Goal: Task Accomplishment & Management: Manage account settings

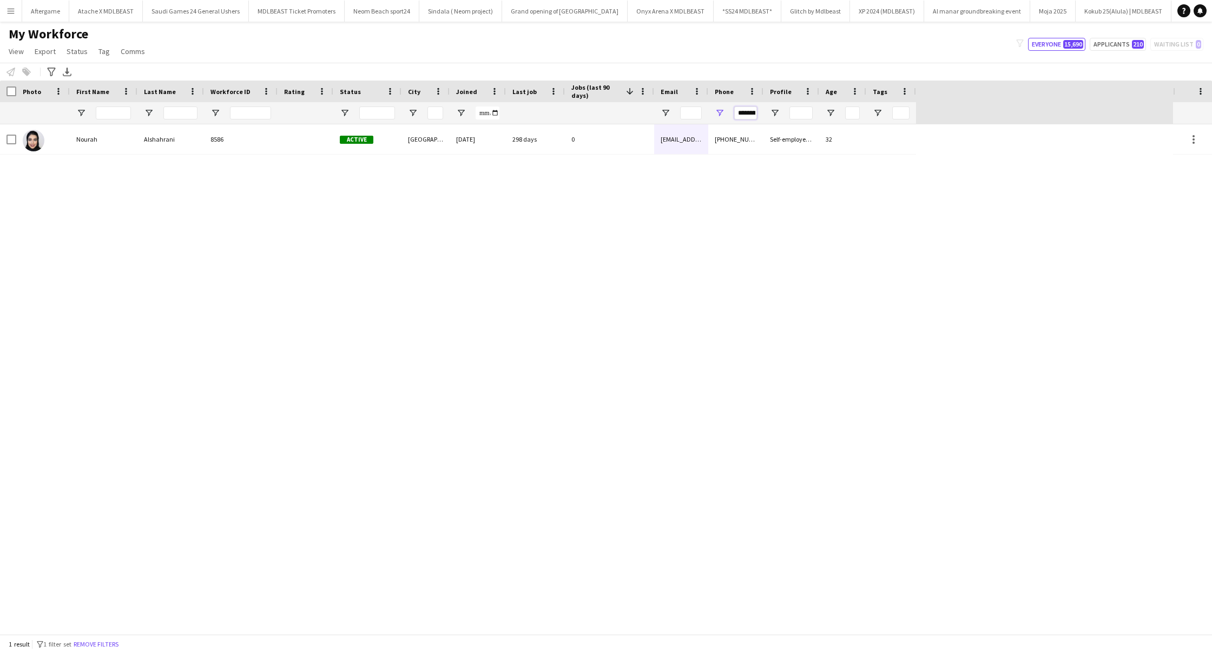
click at [752, 115] on input "*********" at bounding box center [745, 113] width 23 height 13
click at [743, 110] on input "*********" at bounding box center [745, 113] width 23 height 13
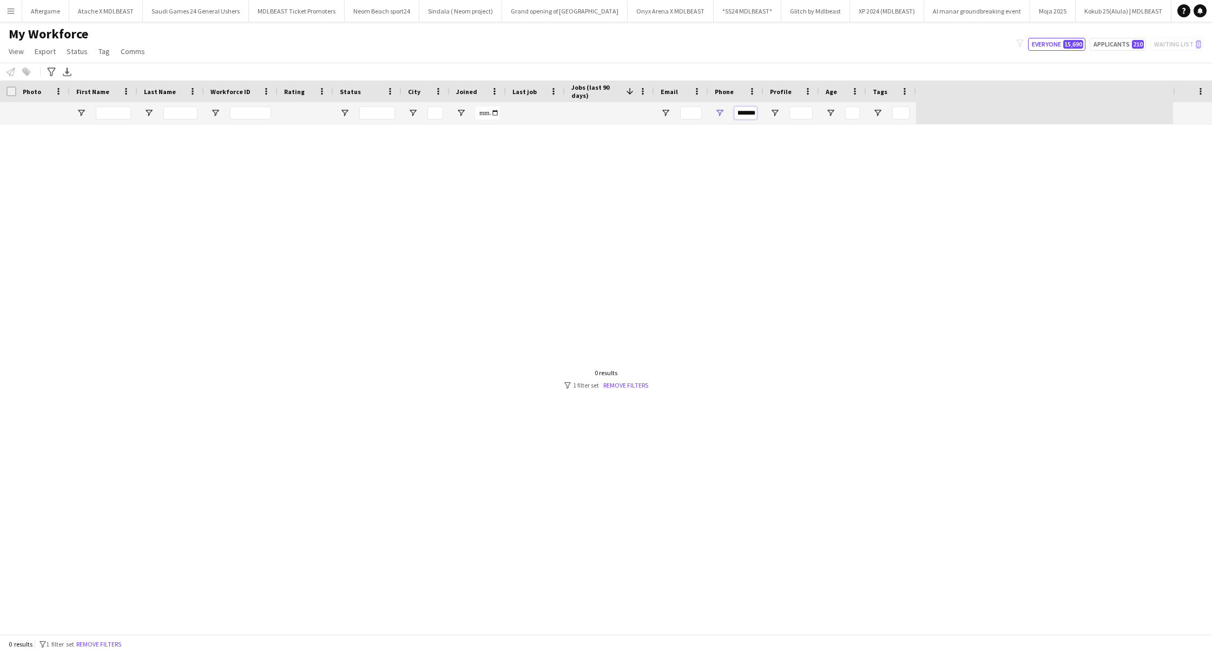
click at [743, 110] on input "*********" at bounding box center [745, 113] width 23 height 13
type input "*********"
click at [630, 380] on div "0 results filter-1 1 filter set Remove filters" at bounding box center [606, 379] width 84 height 21
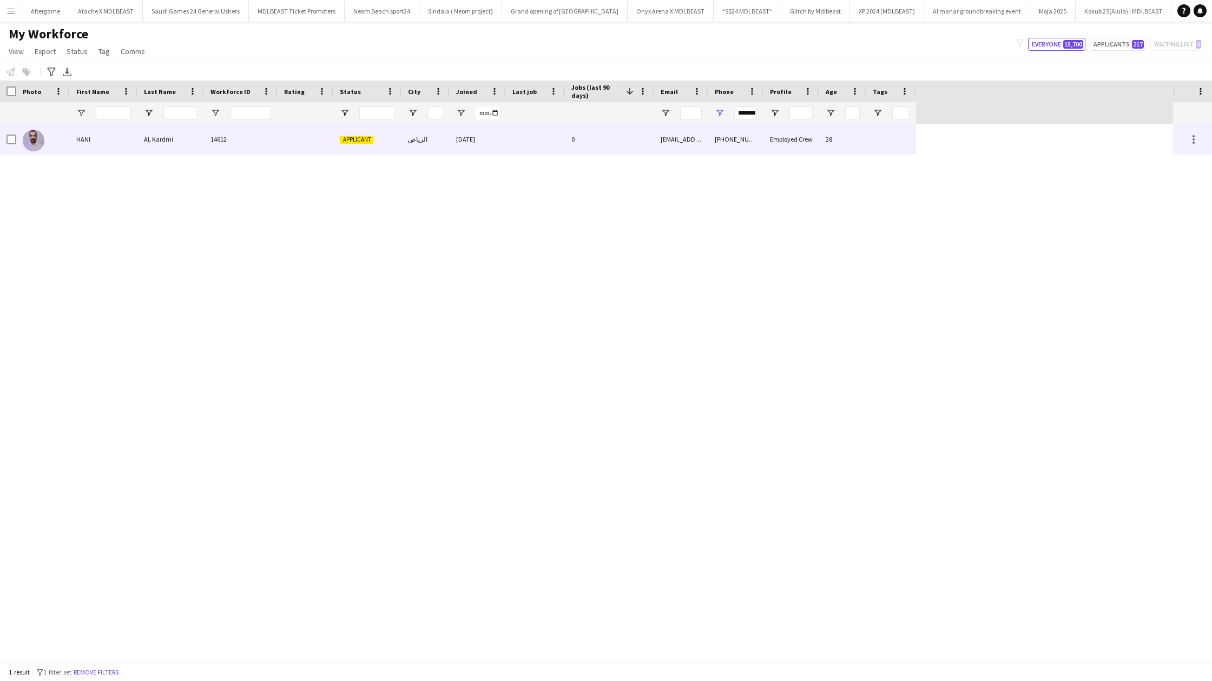
click at [482, 145] on div "[DATE]" at bounding box center [477, 139] width 56 height 30
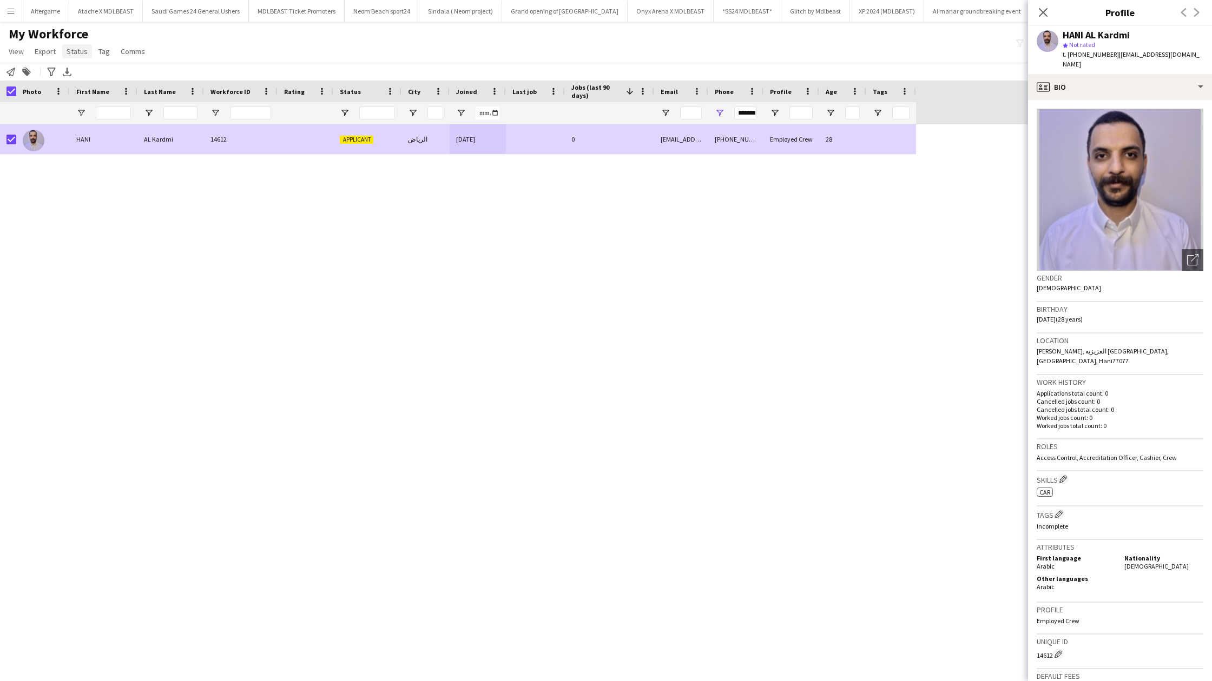
click at [73, 52] on span "Status" at bounding box center [77, 52] width 21 height 10
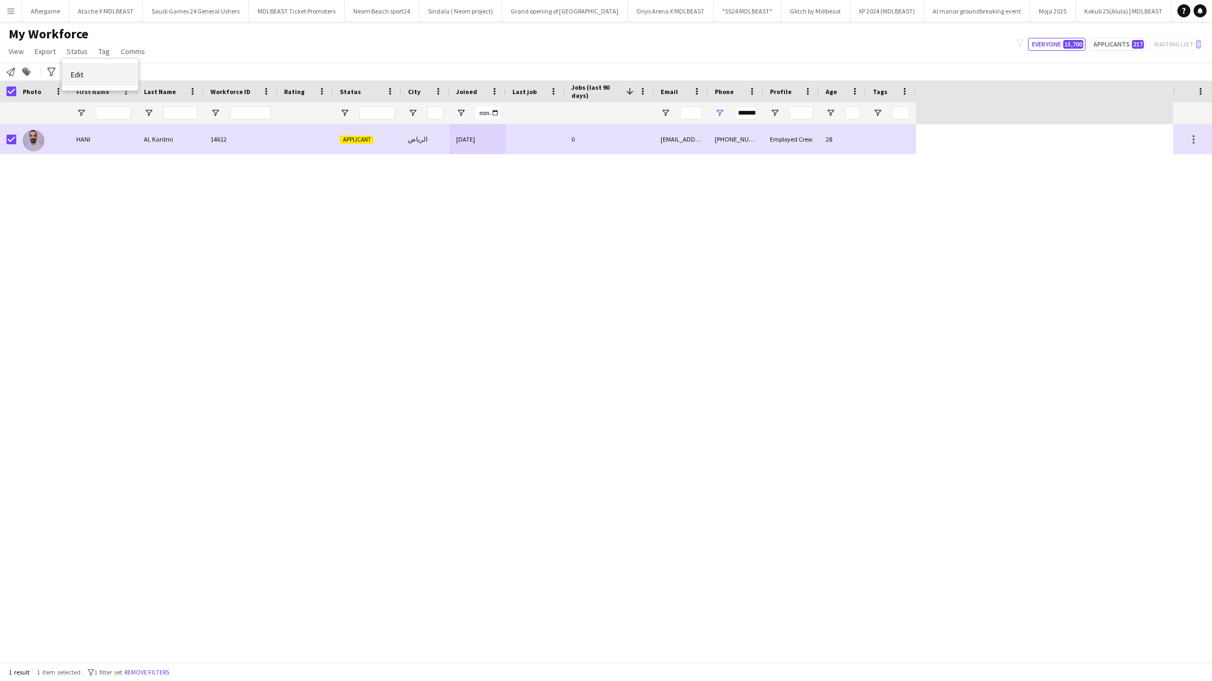
click at [100, 71] on link "Edit" at bounding box center [100, 74] width 76 height 23
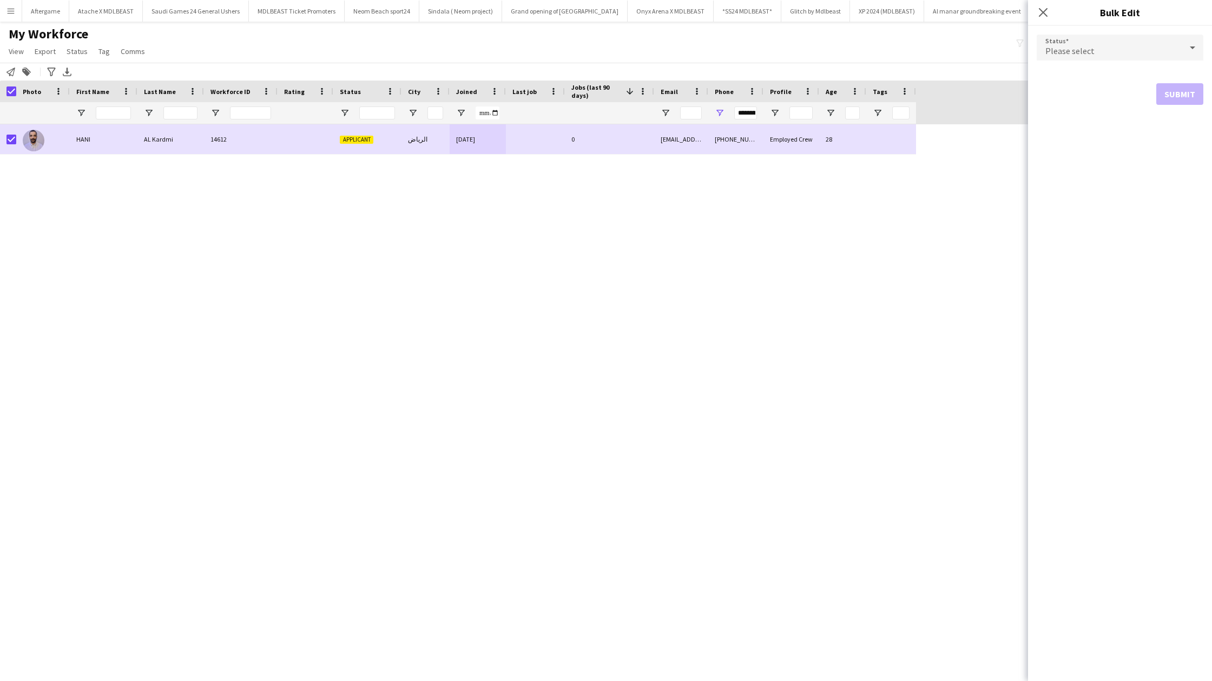
click at [1053, 46] on span "Please select" at bounding box center [1069, 50] width 49 height 11
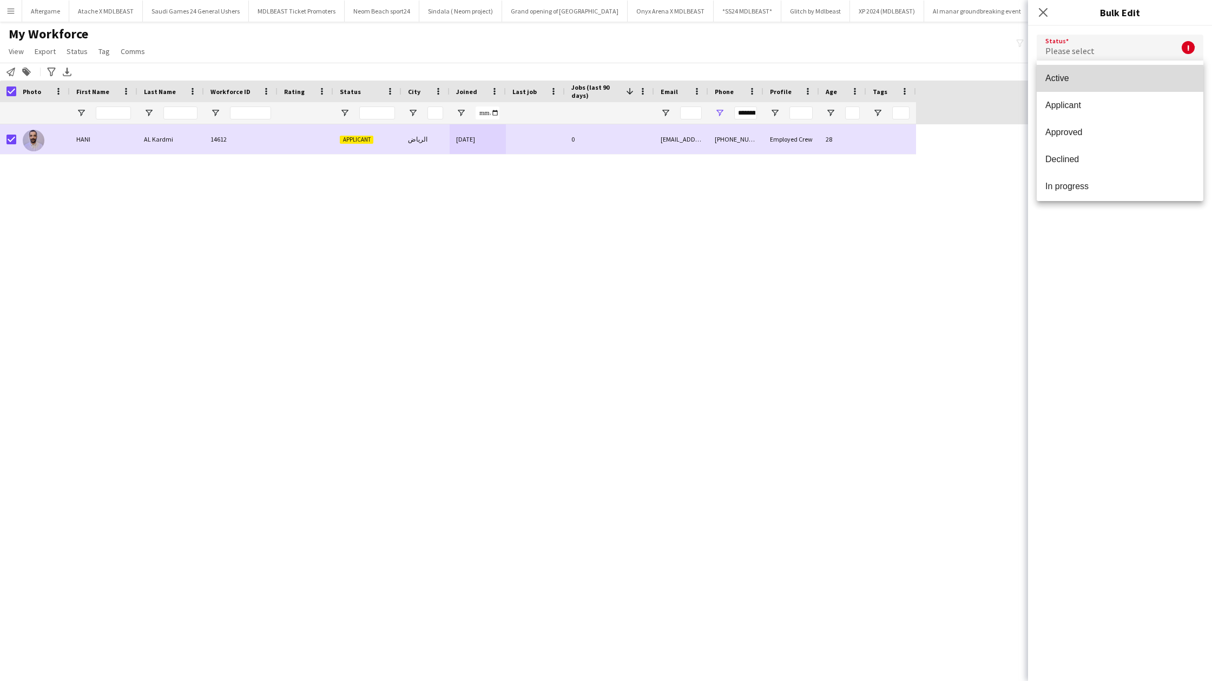
click at [1061, 84] on mat-option "Active" at bounding box center [1119, 78] width 167 height 27
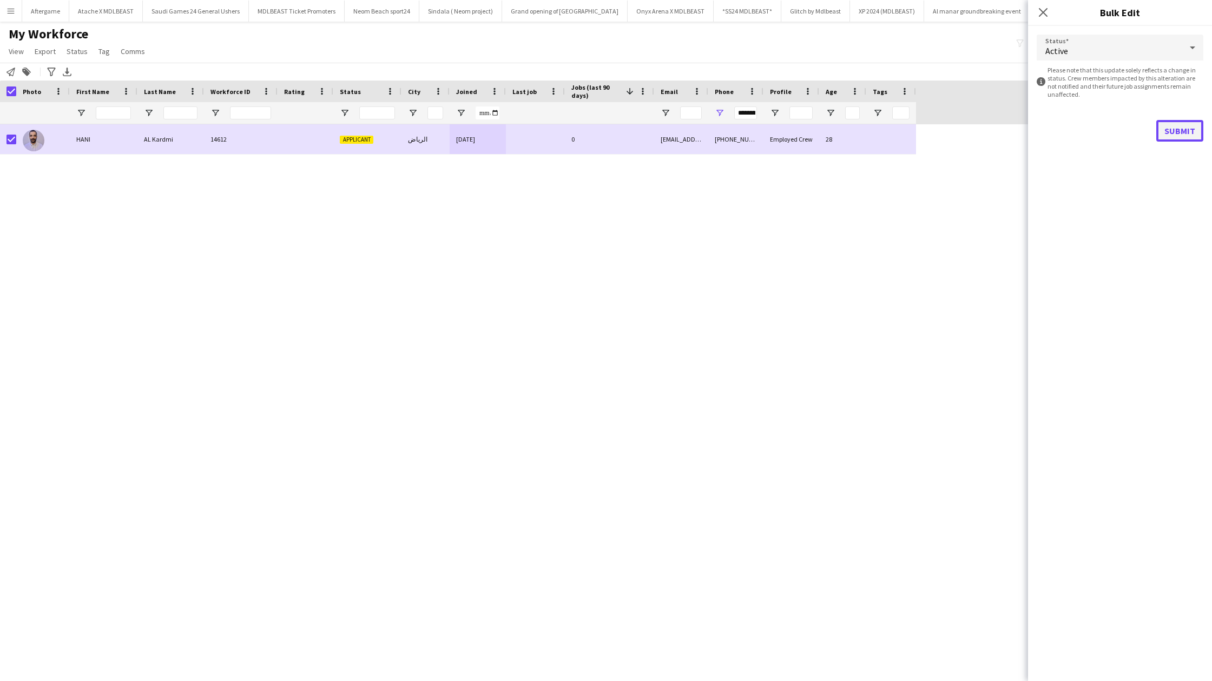
click at [1166, 125] on button "Submit" at bounding box center [1179, 131] width 47 height 22
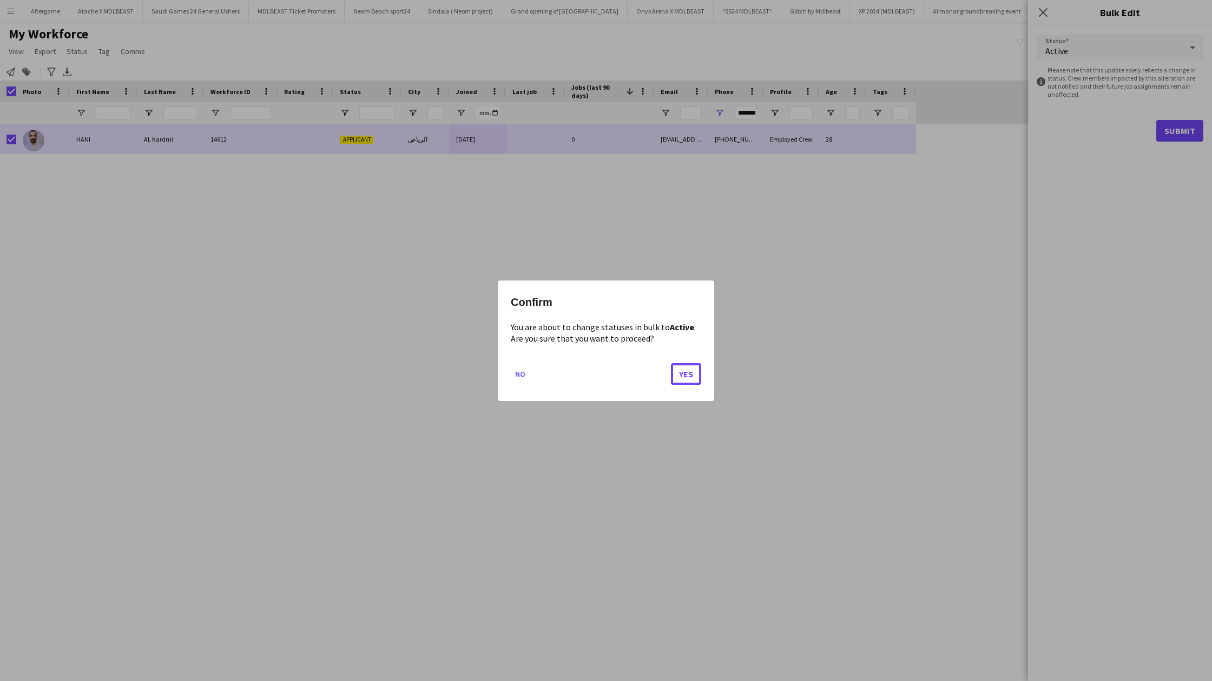
click at [681, 368] on button "Yes" at bounding box center [686, 374] width 30 height 22
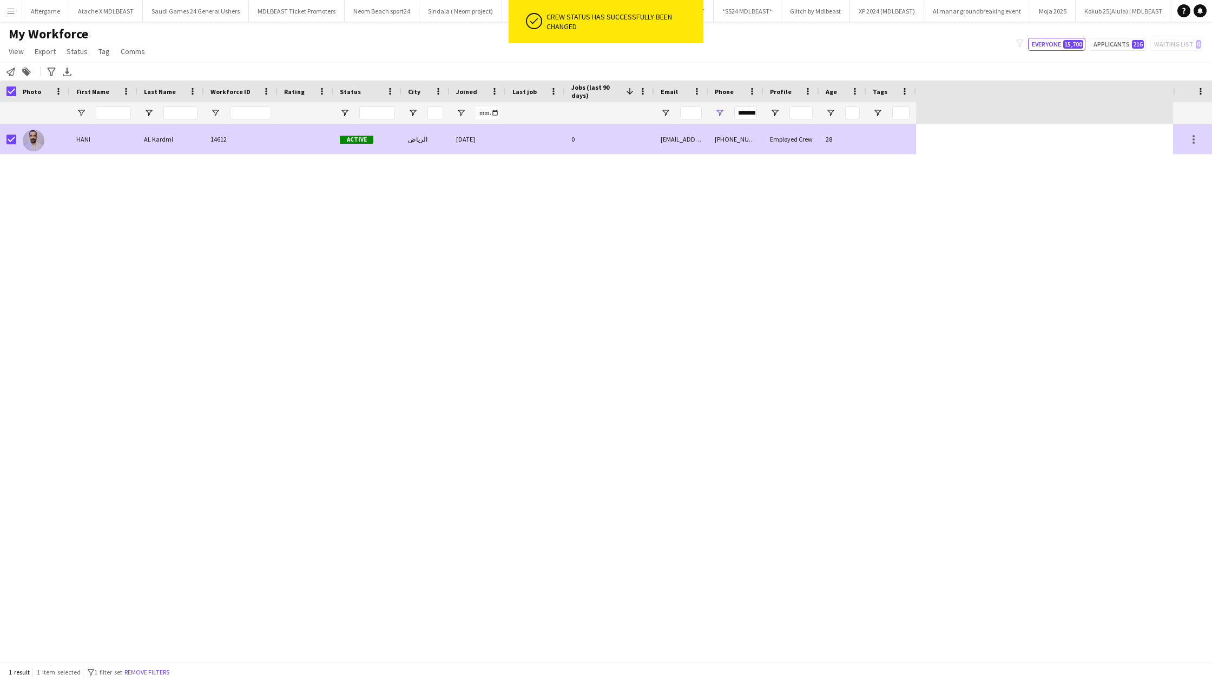
click at [707, 150] on div "[EMAIL_ADDRESS][DOMAIN_NAME]" at bounding box center [681, 139] width 54 height 30
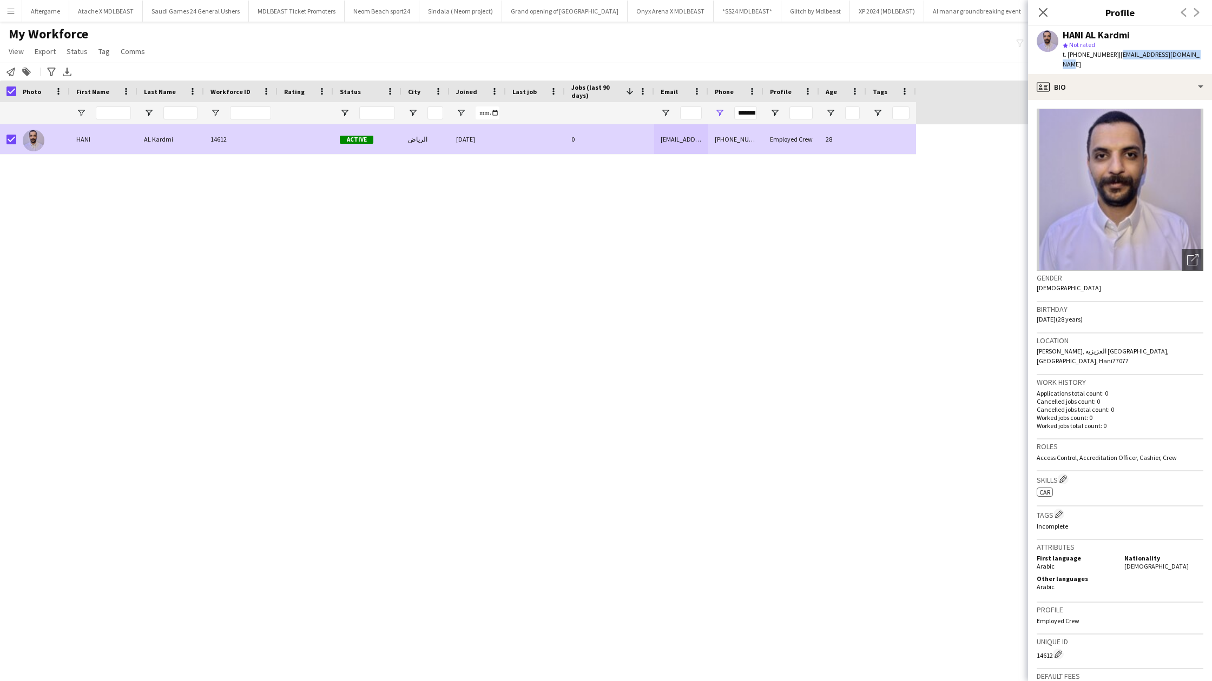
drag, startPoint x: 1114, startPoint y: 56, endPoint x: 1202, endPoint y: 55, distance: 87.6
click at [1202, 55] on div "HANI AL Kardmi star Not rated t. [PHONE_NUMBER] | [EMAIL_ADDRESS][DOMAIN_NAME]" at bounding box center [1120, 50] width 184 height 48
copy span "[EMAIL_ADDRESS][DOMAIN_NAME]"
click at [1038, 11] on icon "Close pop-in" at bounding box center [1042, 12] width 10 height 10
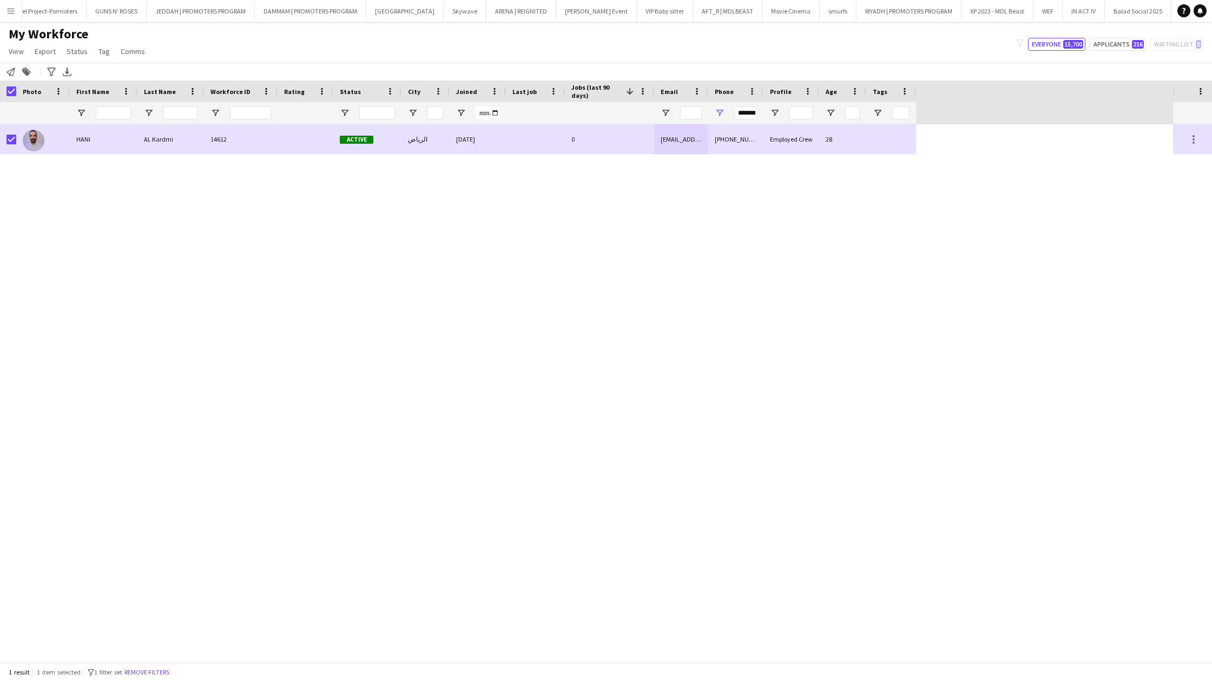
scroll to position [0, 2408]
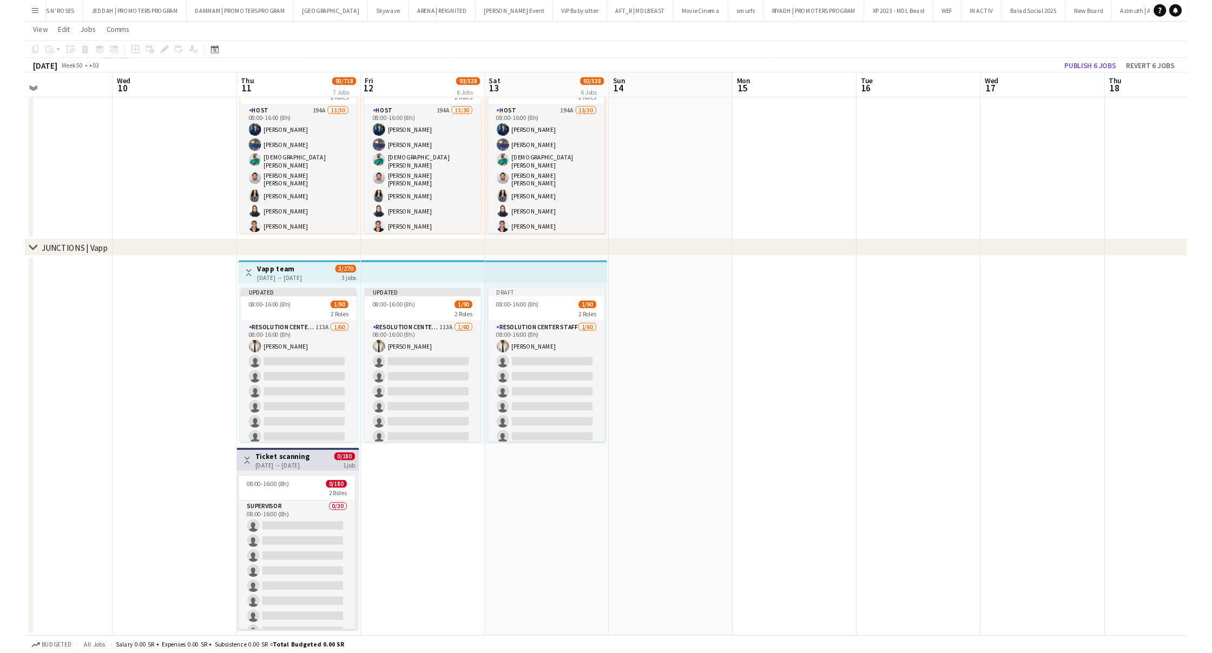
scroll to position [0, 266]
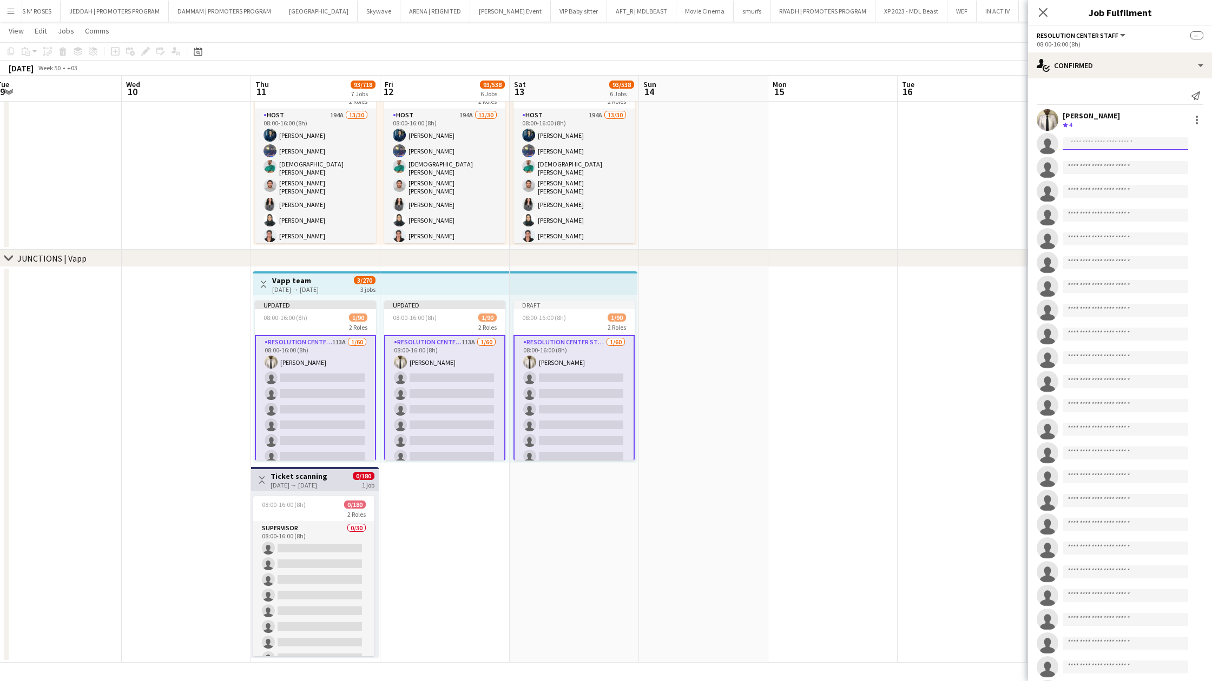
click at [1107, 147] on input at bounding box center [1124, 143] width 125 height 13
paste input "**********"
type input "**********"
click at [1133, 164] on span "[EMAIL_ADDRESS][DOMAIN_NAME]" at bounding box center [1125, 168] width 108 height 9
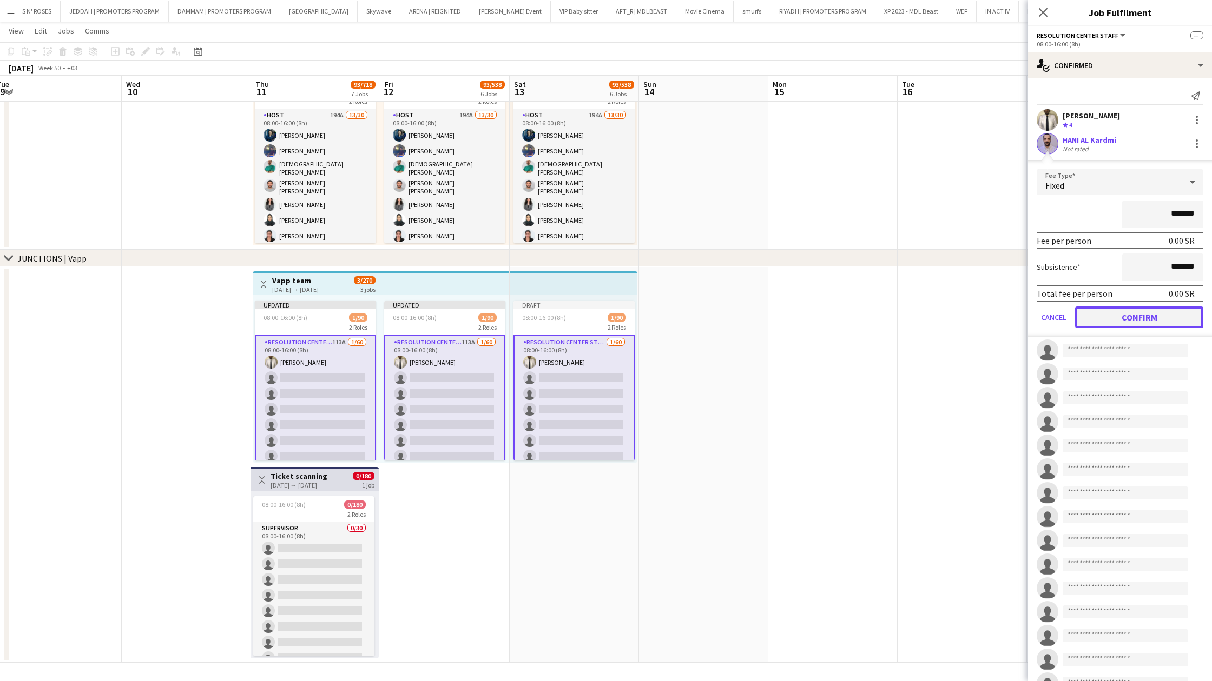
click at [1108, 321] on button "Confirm" at bounding box center [1139, 318] width 128 height 22
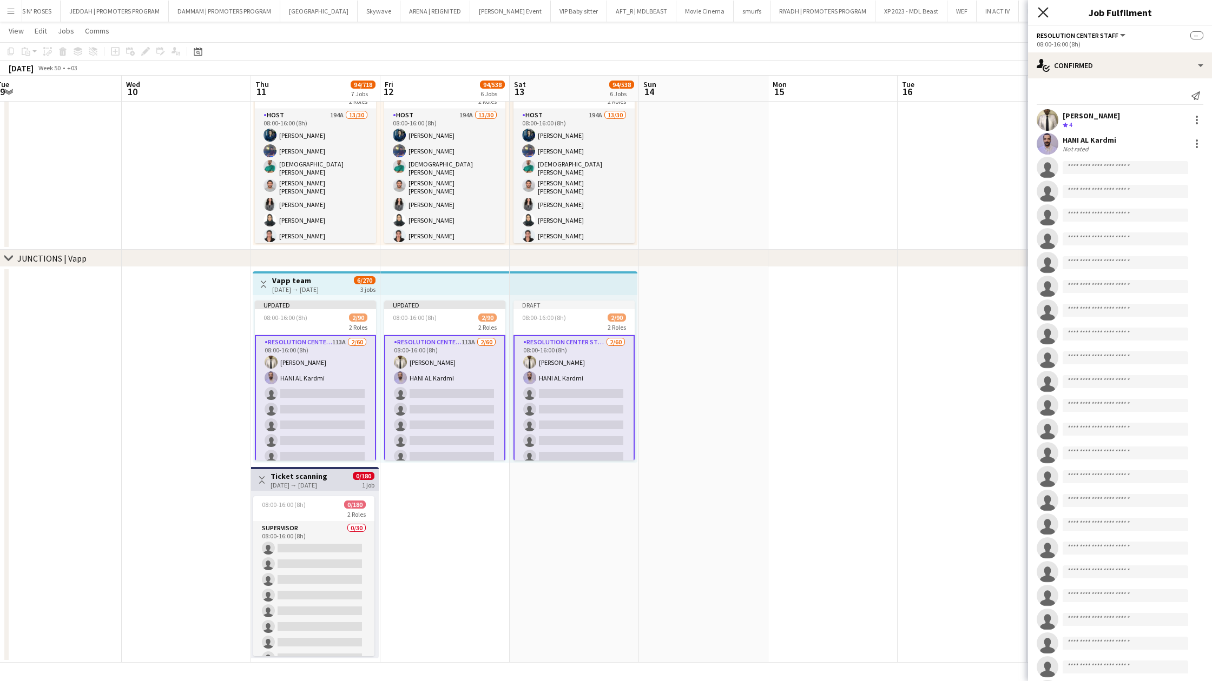
click at [1045, 15] on icon at bounding box center [1042, 12] width 10 height 10
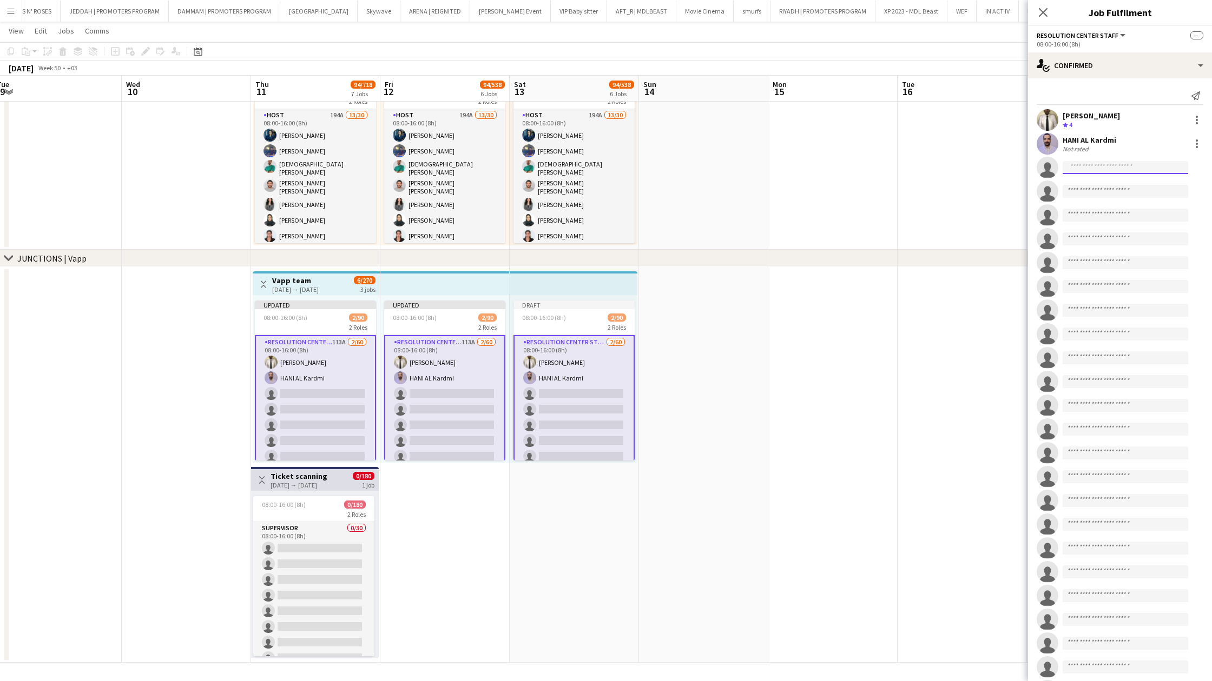
click at [1072, 166] on input at bounding box center [1124, 167] width 125 height 13
paste input "**********"
type input "**********"
click at [1078, 184] on span "[PERSON_NAME]" at bounding box center [1102, 182] width 62 height 9
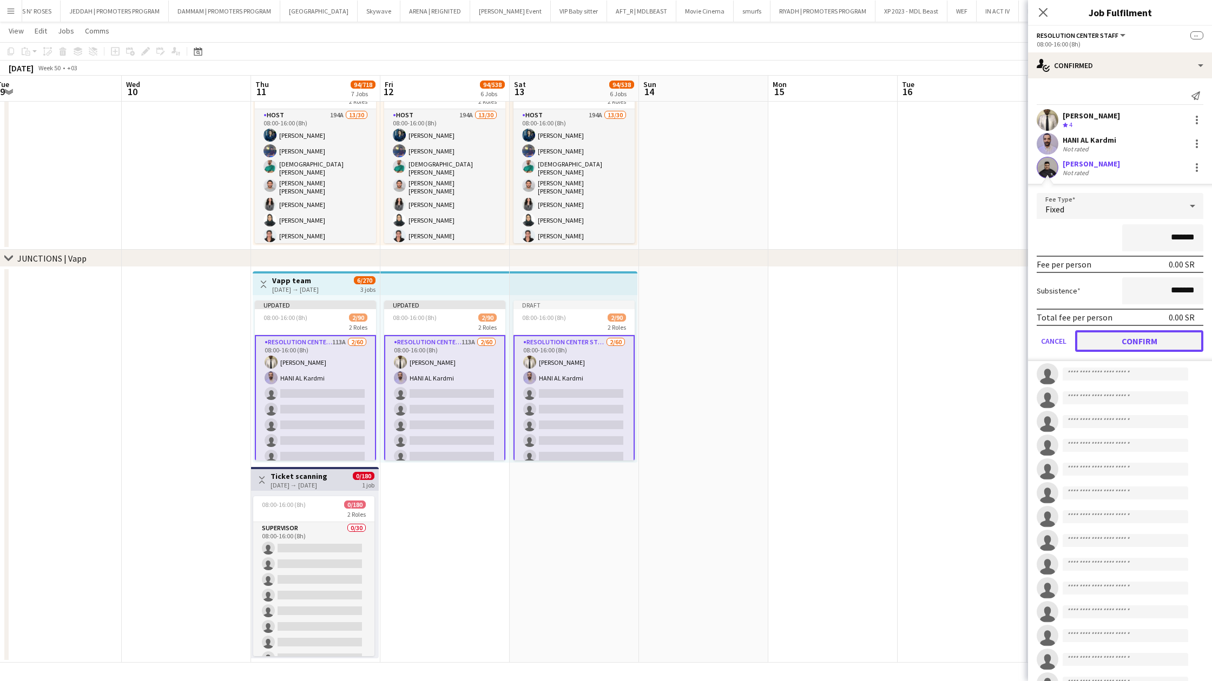
click at [1091, 341] on button "Confirm" at bounding box center [1139, 341] width 128 height 22
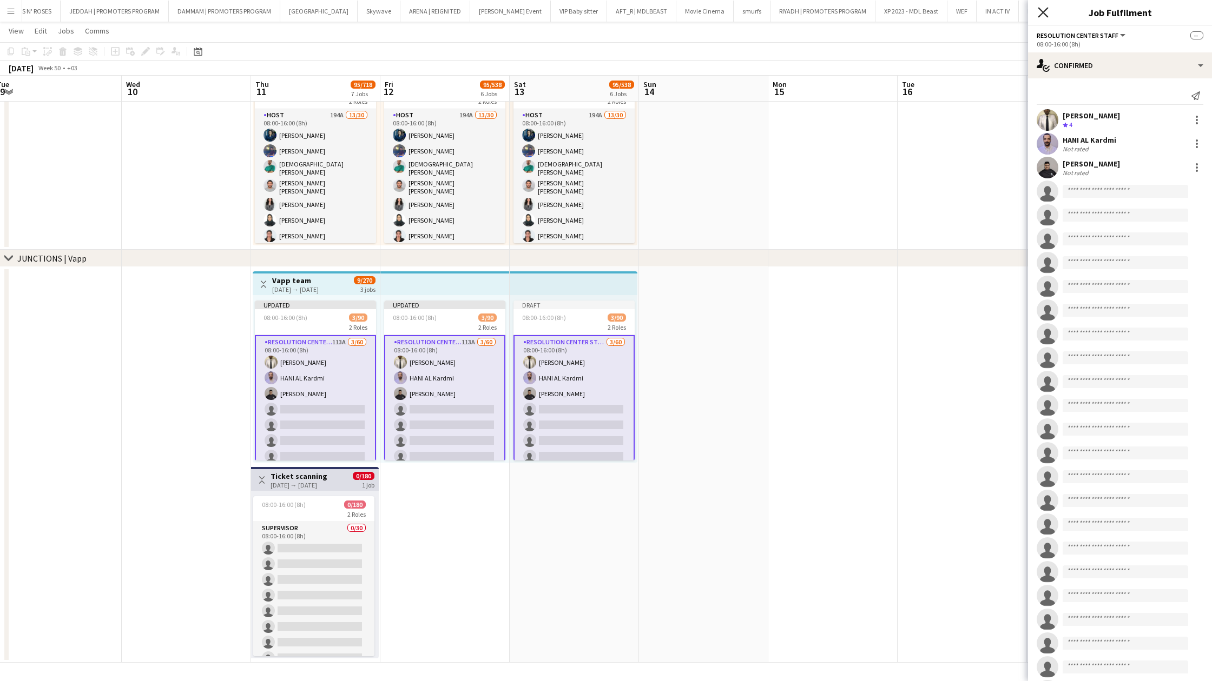
click at [1042, 16] on icon "Close pop-in" at bounding box center [1042, 12] width 10 height 10
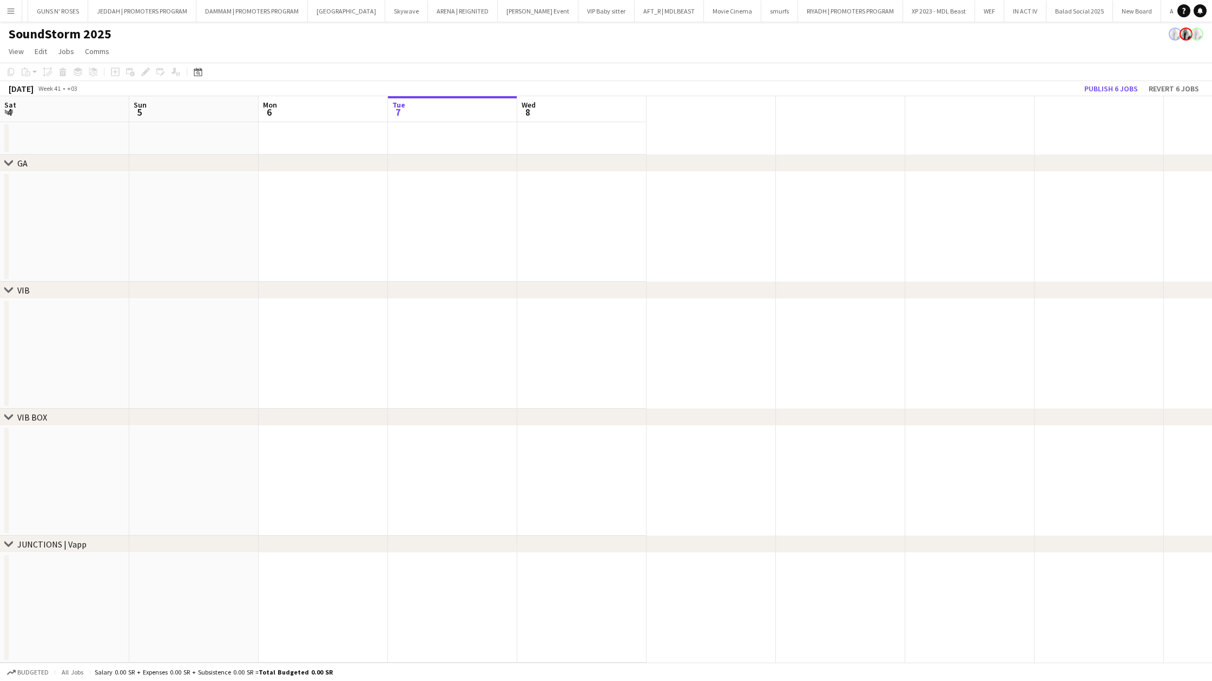
scroll to position [0, 2397]
click at [14, 18] on button "Menu" at bounding box center [11, 11] width 22 height 22
click at [142, 60] on link "My Workforce" at bounding box center [163, 59] width 108 height 22
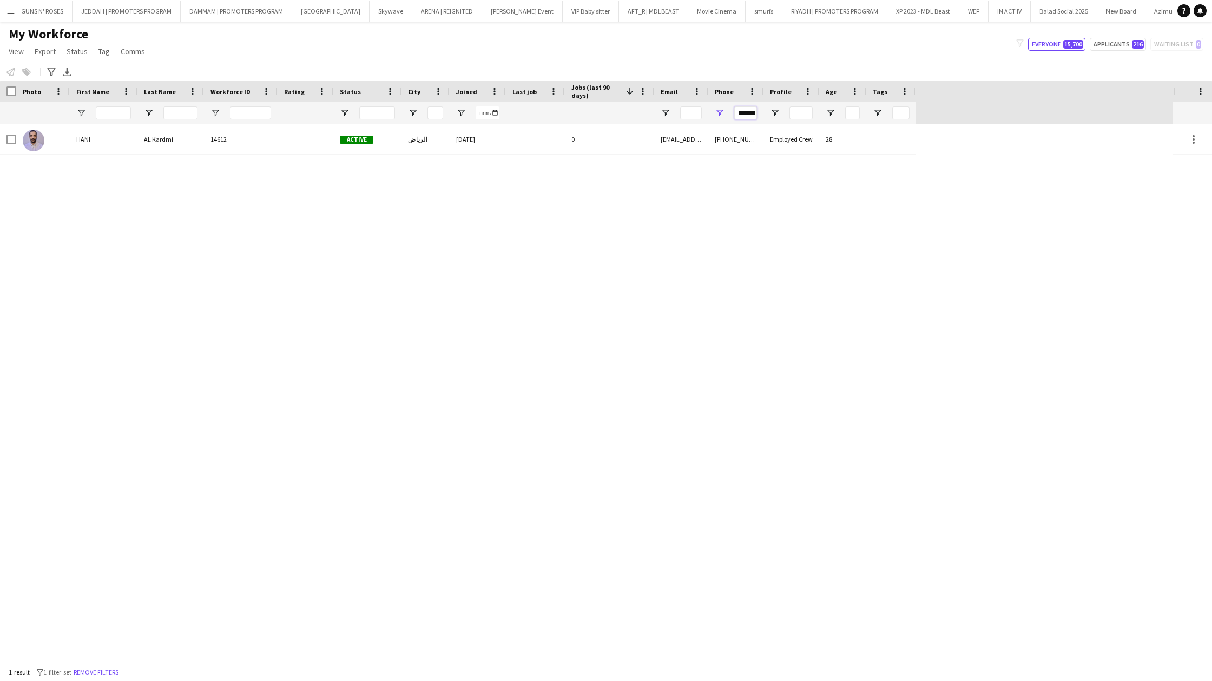
click at [742, 115] on input "*********" at bounding box center [745, 113] width 23 height 13
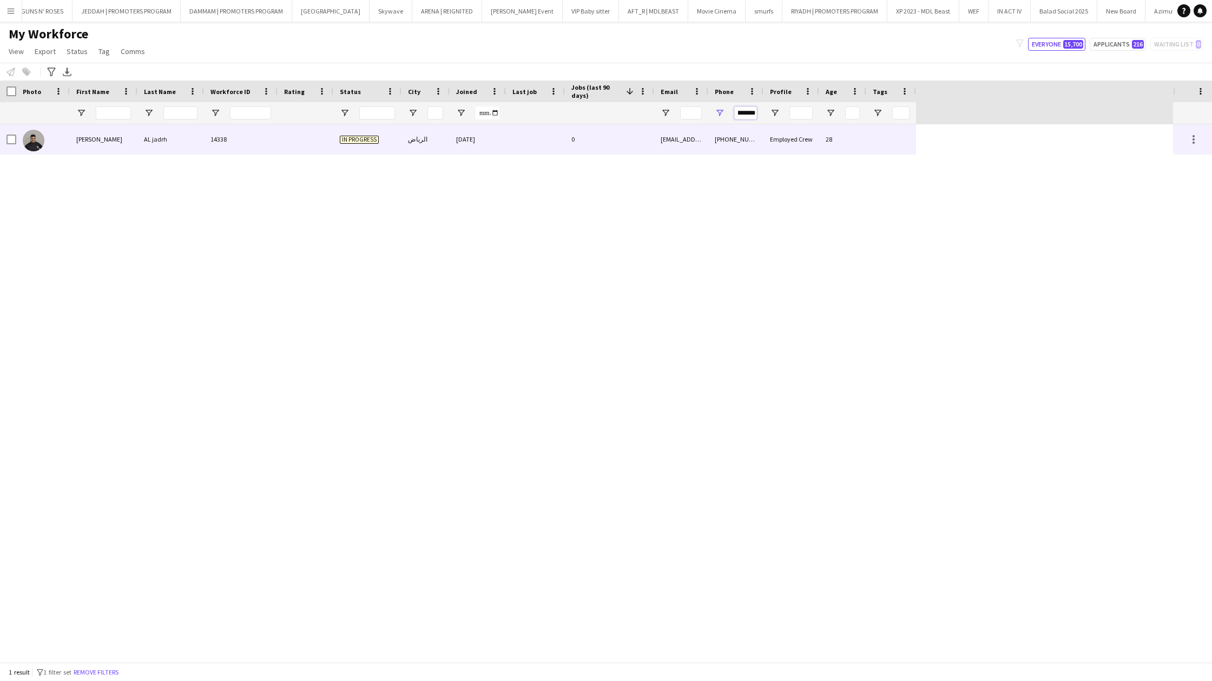
type input "*********"
click at [724, 135] on div "[PHONE_NUMBER]" at bounding box center [735, 139] width 55 height 30
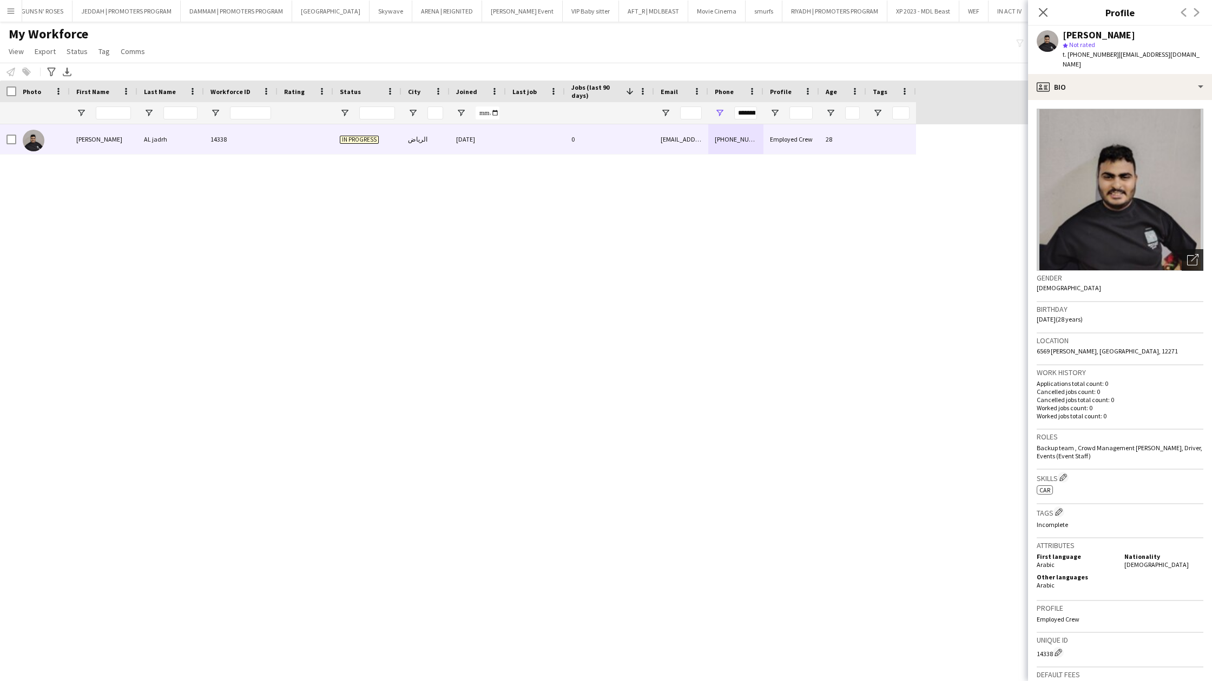
click at [1201, 254] on div "Open photos pop-in" at bounding box center [1192, 260] width 22 height 22
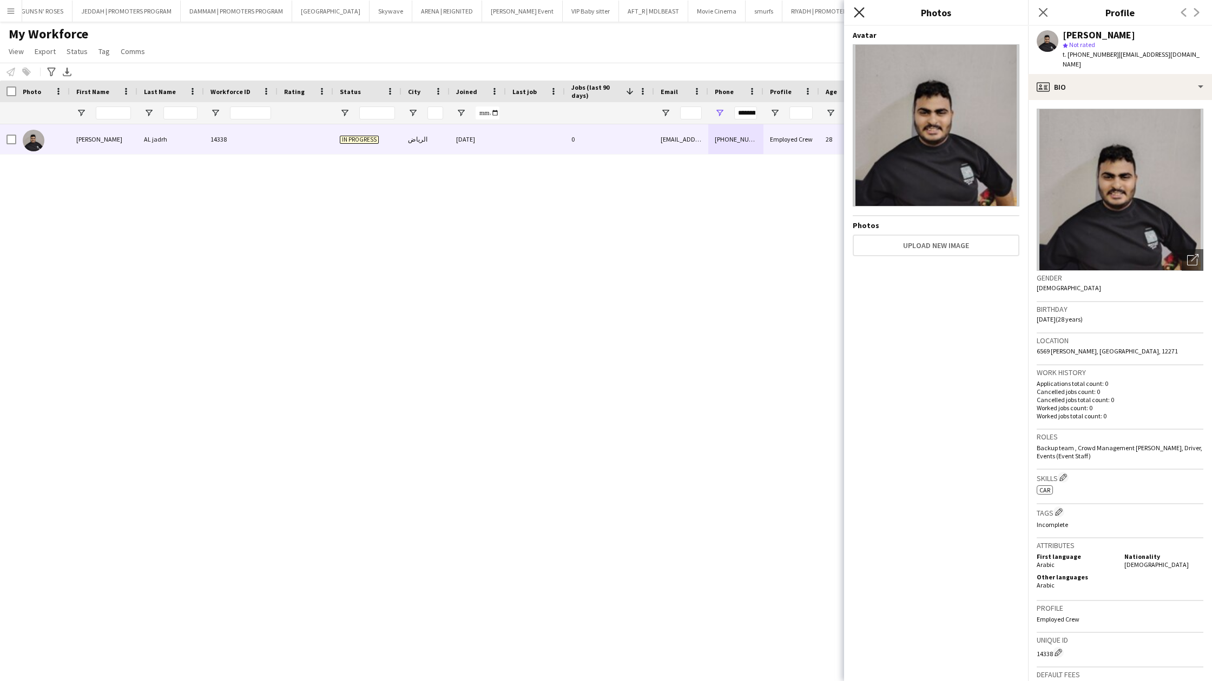
click at [853, 8] on icon "Close pop-in" at bounding box center [858, 12] width 10 height 10
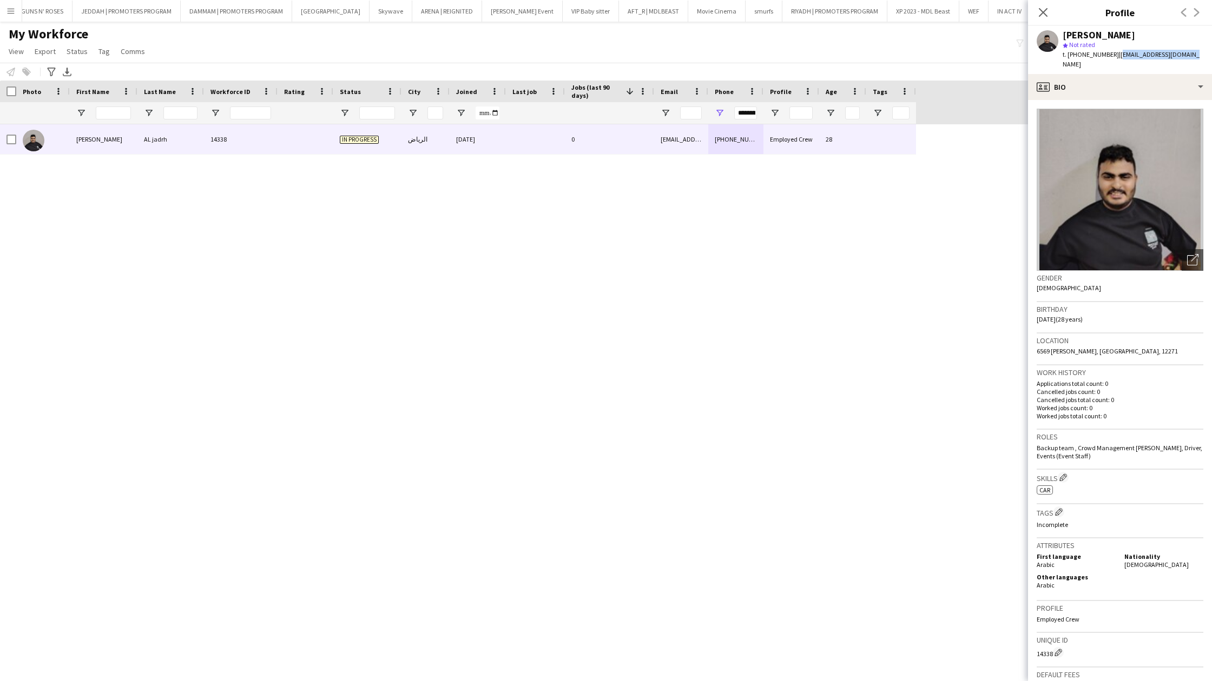
drag, startPoint x: 1115, startPoint y: 57, endPoint x: 1193, endPoint y: 54, distance: 78.5
click at [1193, 54] on div "Mohamed Hassan AL jadrh star Not rated t. +966558072793 | mmd777314375@gmail.com" at bounding box center [1120, 50] width 184 height 48
copy span "[EMAIL_ADDRESS][DOMAIN_NAME]"
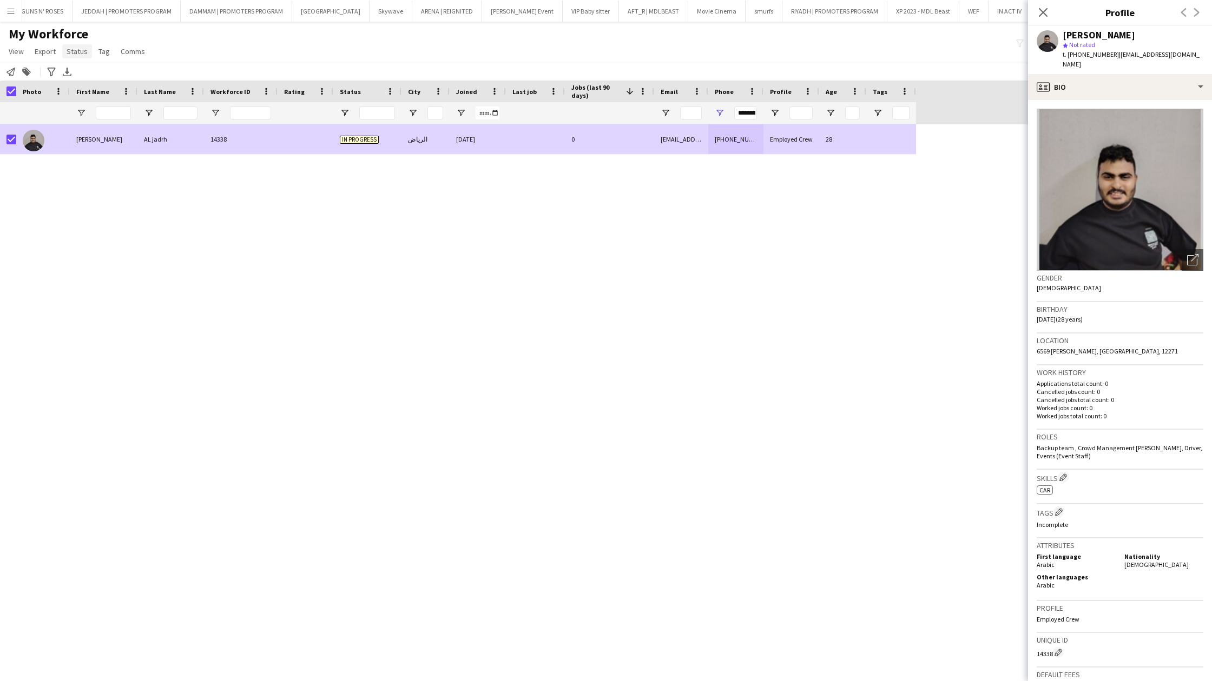
click at [80, 52] on span "Status" at bounding box center [77, 52] width 21 height 10
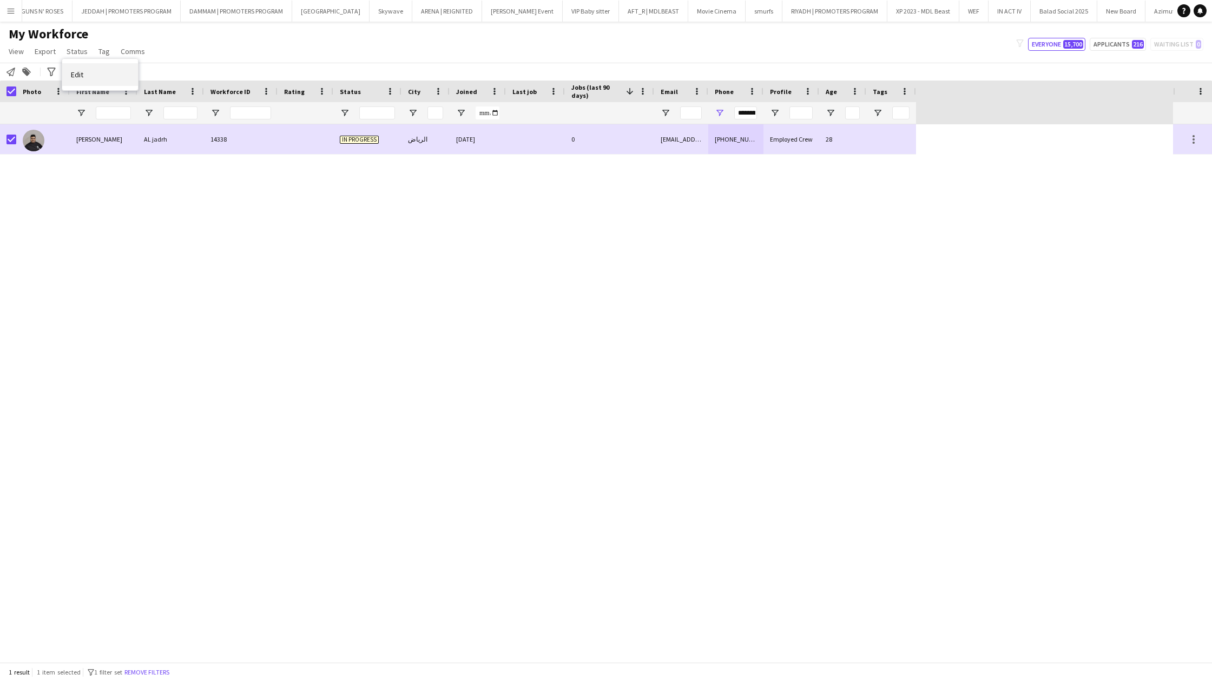
click at [98, 69] on link "Edit" at bounding box center [100, 74] width 76 height 23
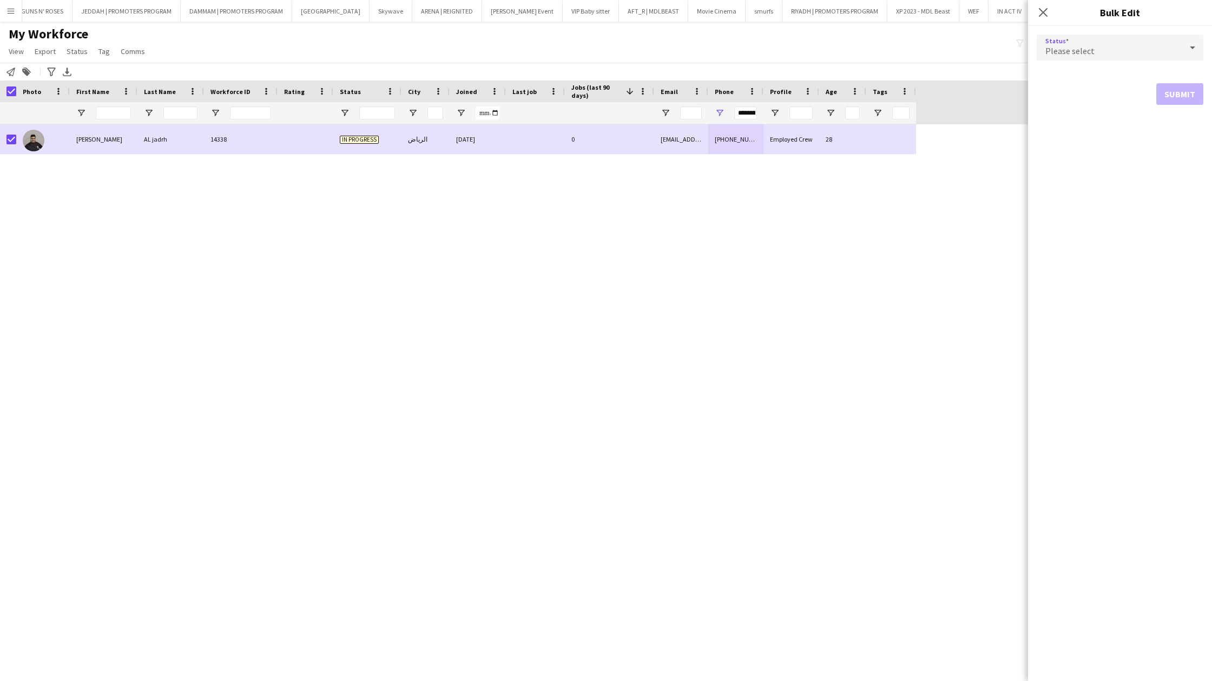
click at [1076, 48] on span "Please select" at bounding box center [1069, 50] width 49 height 11
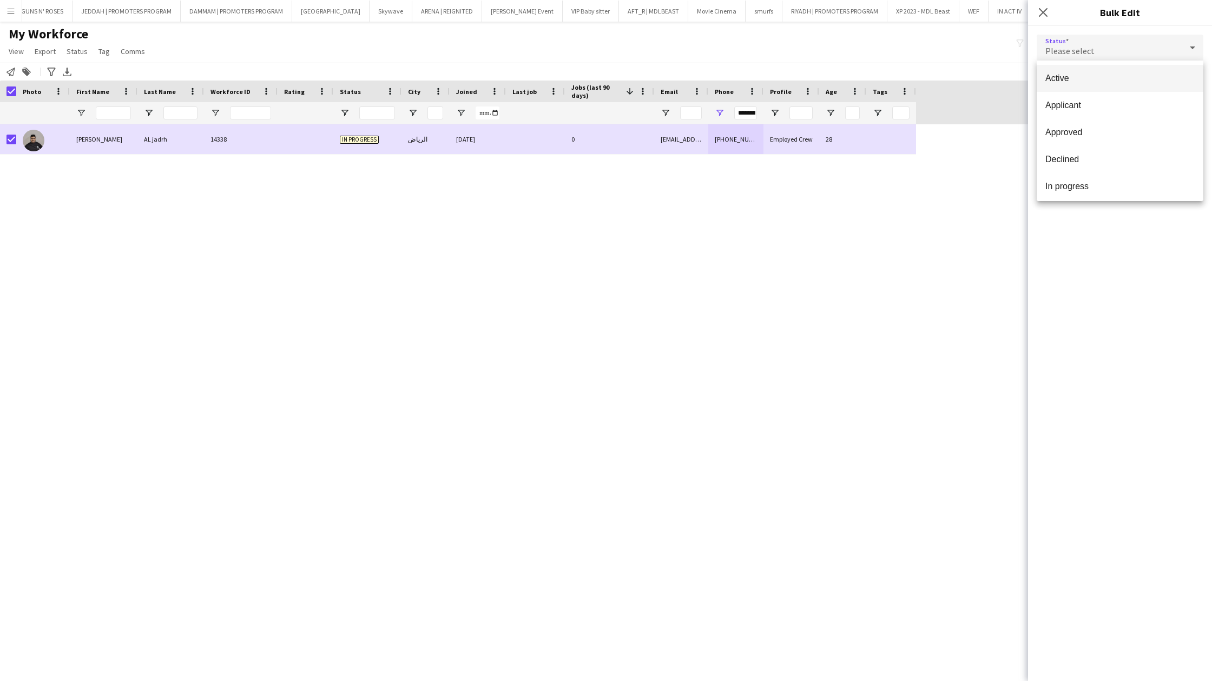
click at [1074, 77] on span "Active" at bounding box center [1119, 78] width 149 height 10
click at [1172, 130] on button "Submit" at bounding box center [1179, 131] width 47 height 22
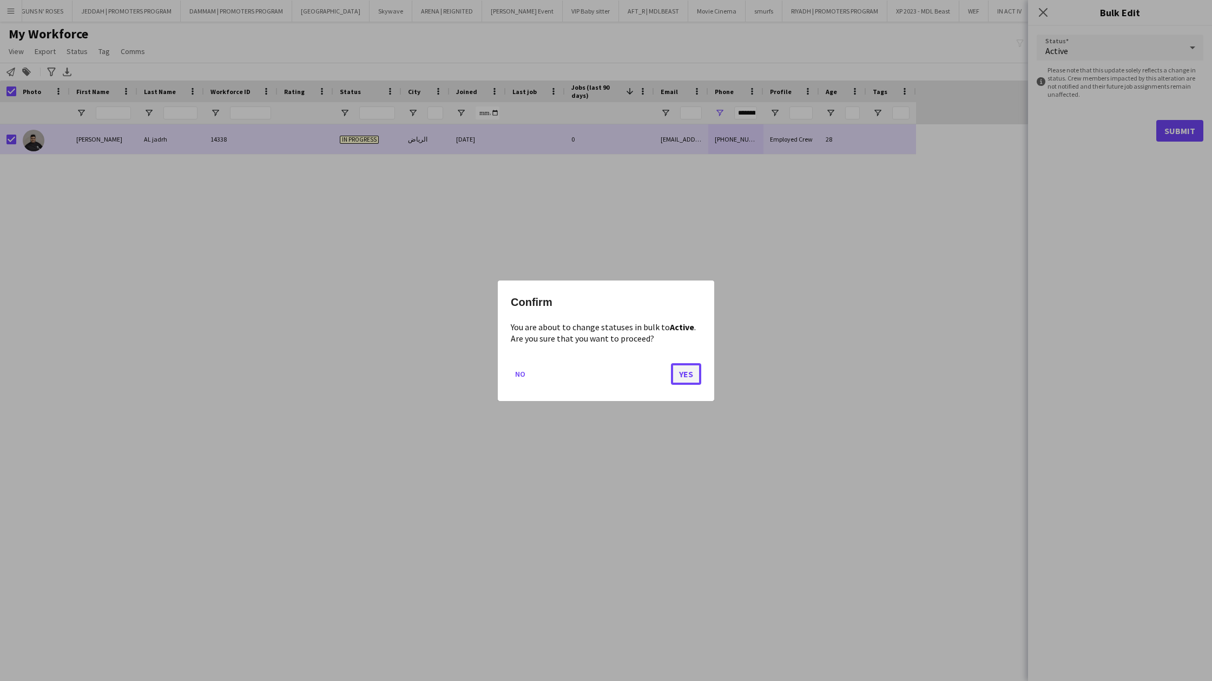
click at [685, 373] on button "Yes" at bounding box center [686, 374] width 30 height 22
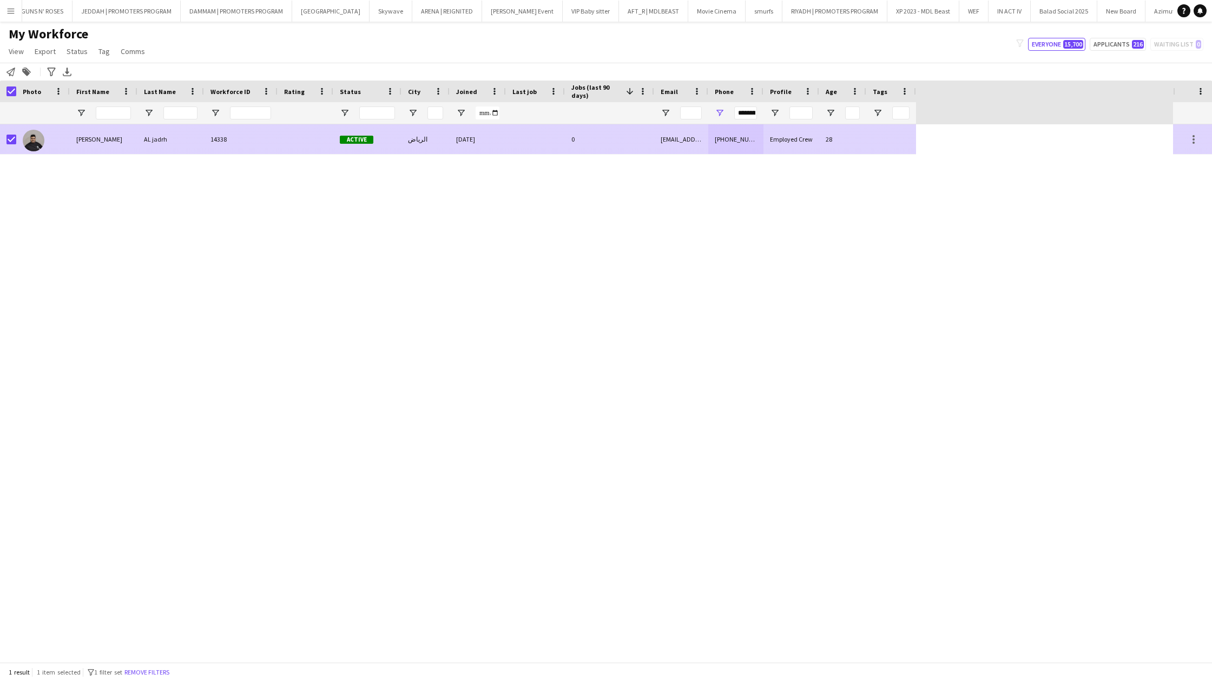
click at [647, 148] on div "0" at bounding box center [609, 139] width 89 height 30
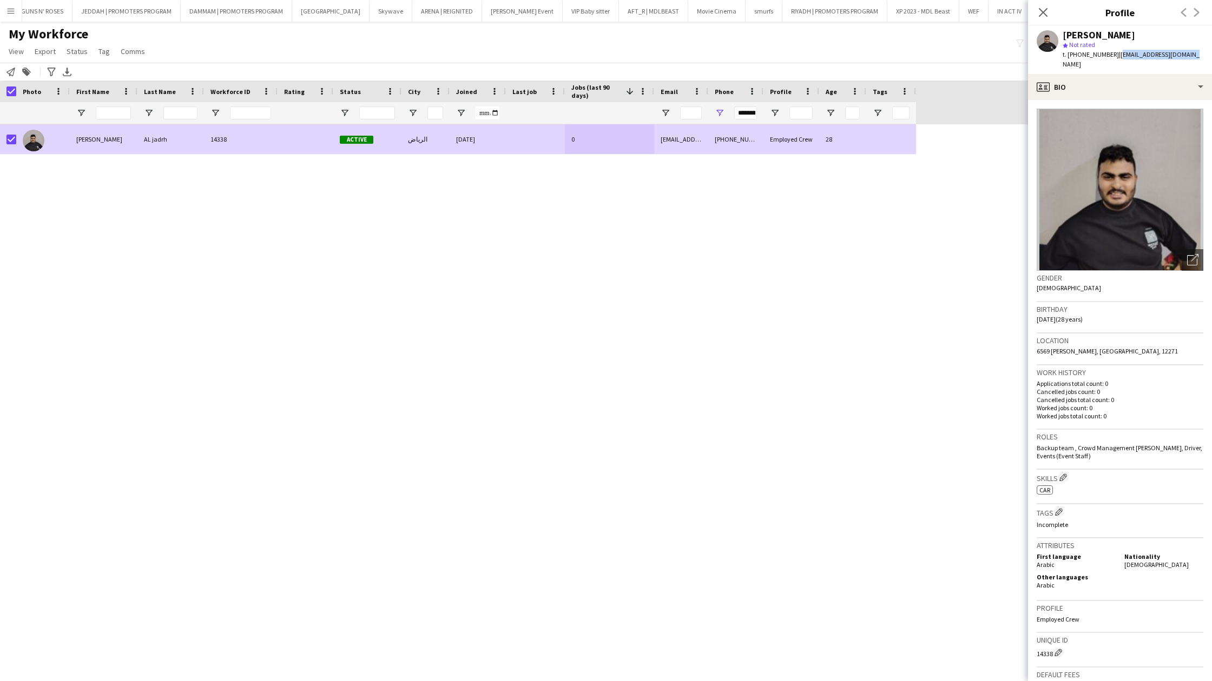
drag, startPoint x: 1115, startPoint y: 54, endPoint x: 1193, endPoint y: 52, distance: 77.9
click at [1193, 52] on div "Mohamed Hassan AL jadrh star Not rated t. +966558072793 | mmd777314375@gmail.com" at bounding box center [1120, 50] width 184 height 48
copy span "[EMAIL_ADDRESS][DOMAIN_NAME]"
